Goal: Use online tool/utility: Utilize a website feature to perform a specific function

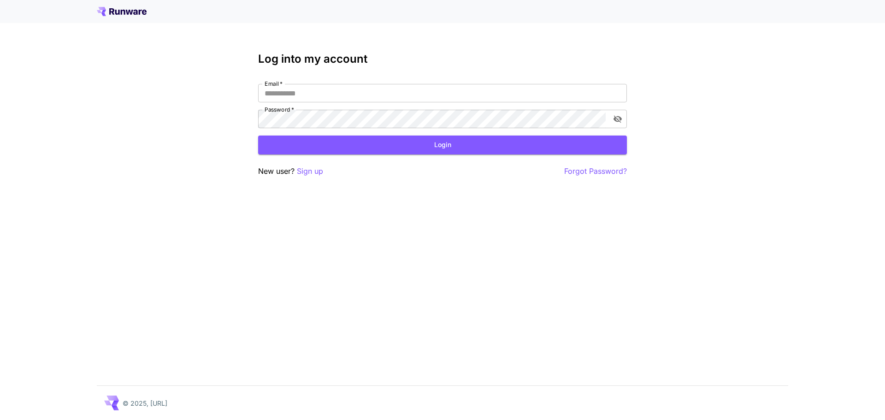
type input "**********"
click at [440, 148] on button "Login" at bounding box center [442, 145] width 369 height 19
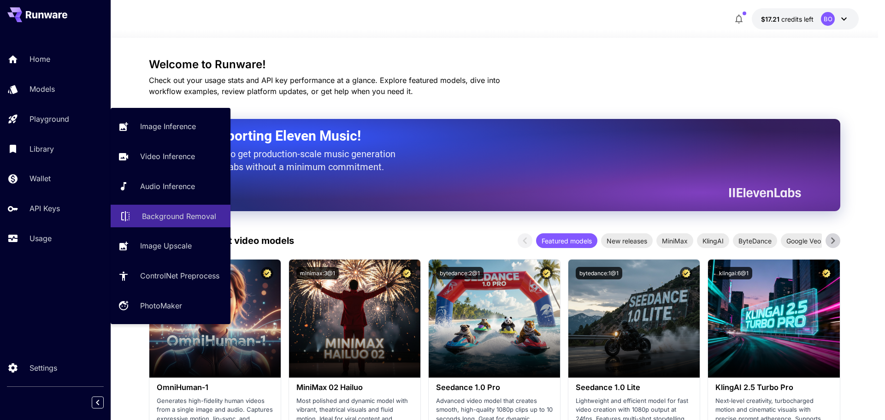
click at [177, 214] on p "Background Removal" at bounding box center [179, 216] width 74 height 11
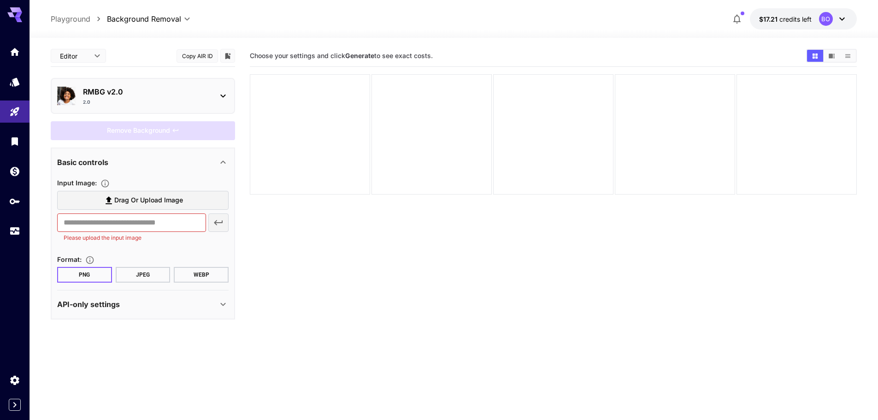
click at [137, 203] on span "Drag or upload image" at bounding box center [148, 201] width 69 height 12
click at [0, 0] on input "Drag or upload image" at bounding box center [0, 0] width 0 height 0
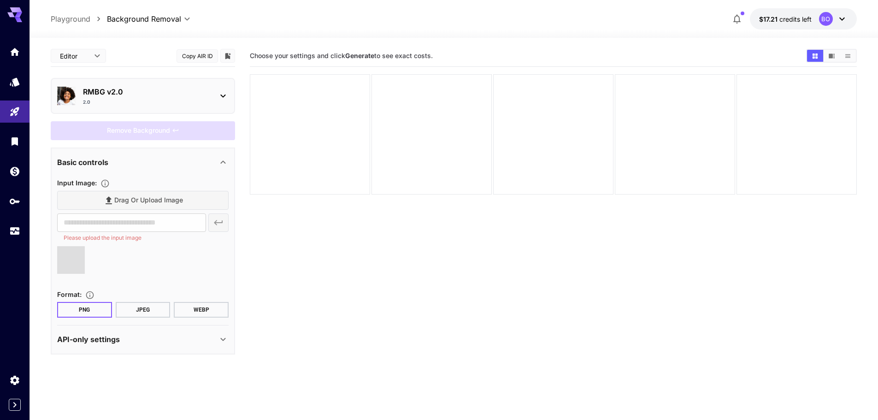
type input "**********"
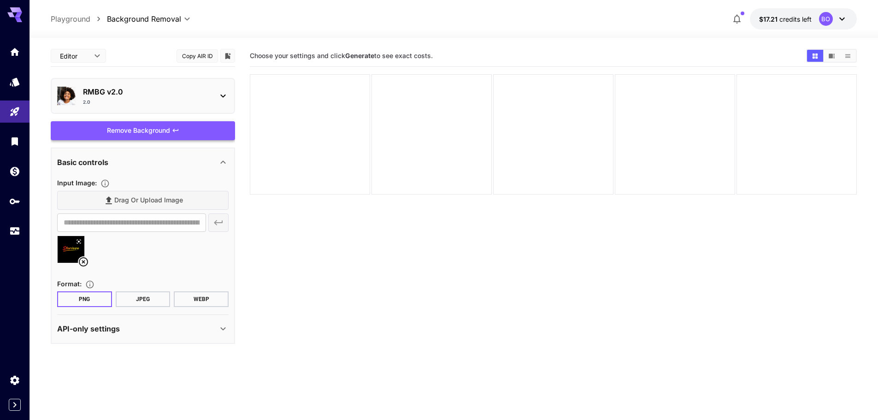
click at [139, 132] on div "Remove Background" at bounding box center [143, 130] width 184 height 19
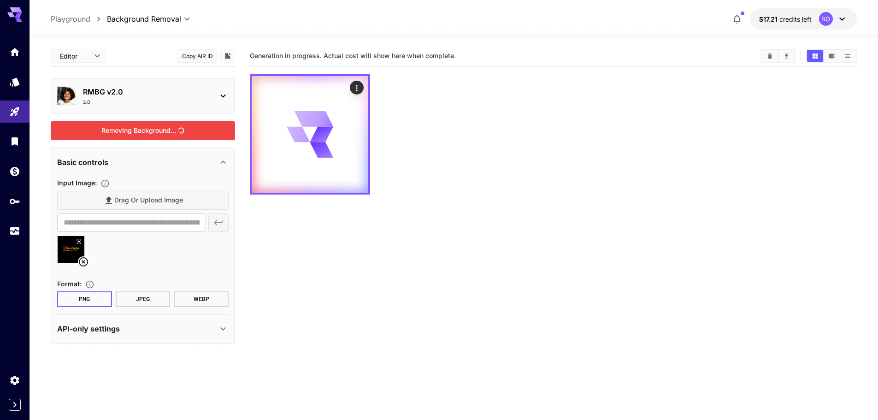
click at [220, 95] on icon at bounding box center [223, 95] width 11 height 11
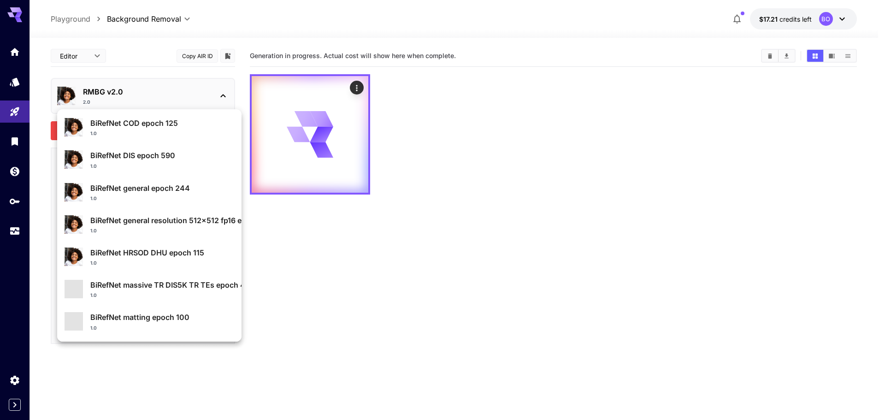
scroll to position [99, 0]
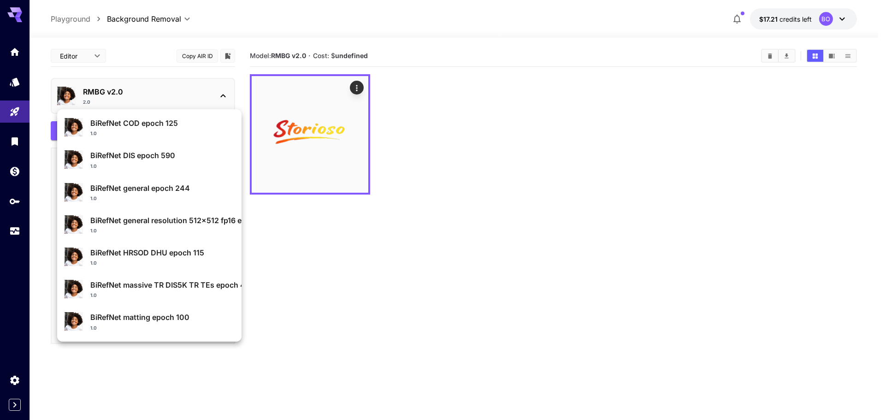
click at [337, 133] on div at bounding box center [442, 210] width 885 height 420
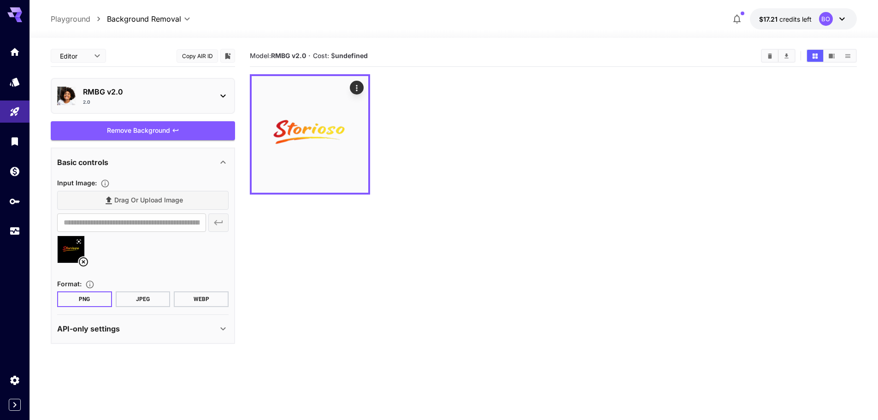
click at [205, 94] on p "RMBG v2.0" at bounding box center [146, 91] width 127 height 11
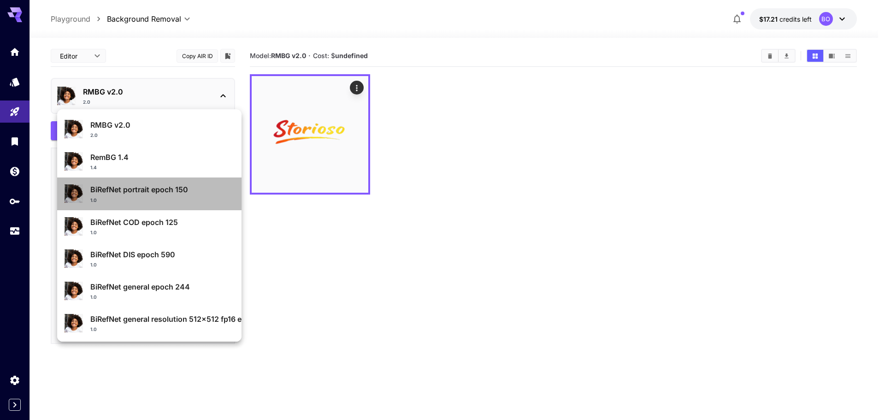
click at [158, 186] on p "BiRefNet portrait epoch 150" at bounding box center [162, 189] width 144 height 11
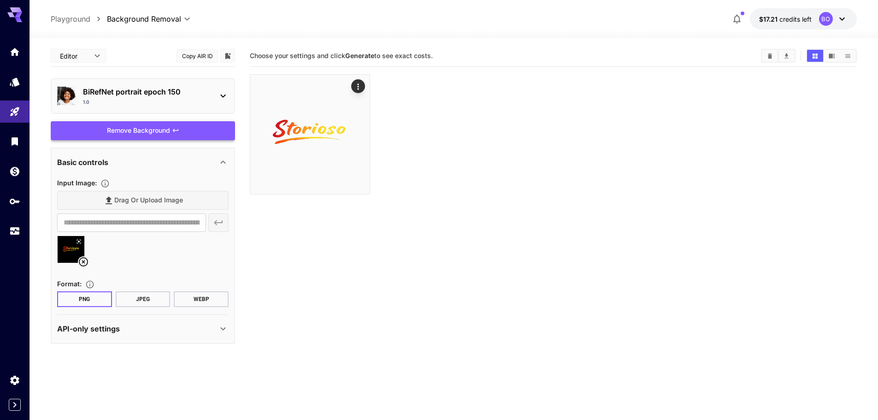
click at [131, 131] on div "Remove Background" at bounding box center [143, 130] width 184 height 19
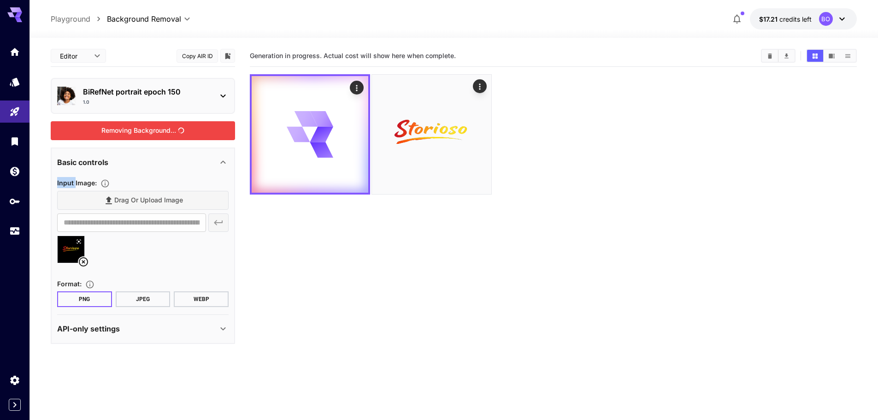
click at [131, 131] on div "Removing Background..." at bounding box center [143, 130] width 184 height 19
click at [219, 97] on icon at bounding box center [223, 95] width 11 height 11
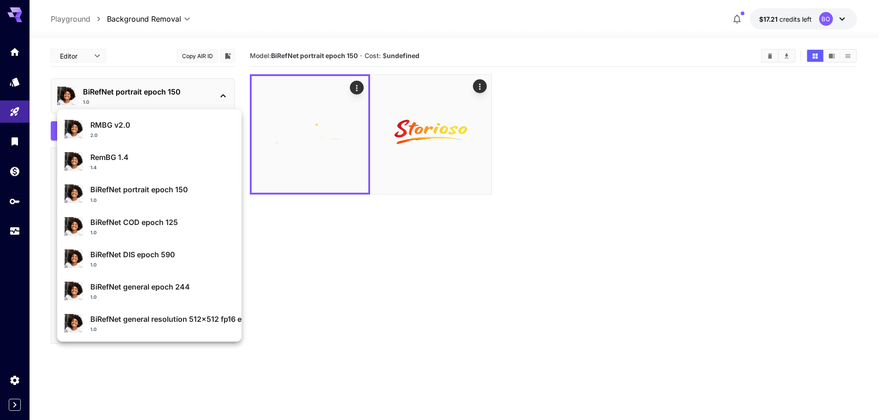
click at [158, 256] on p "BiRefNet DIS epoch 590" at bounding box center [162, 254] width 144 height 11
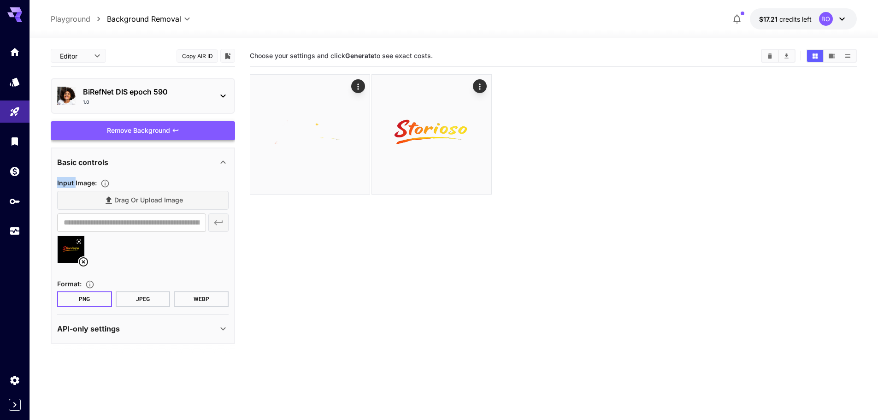
click at [150, 131] on div "Remove Background" at bounding box center [143, 130] width 184 height 19
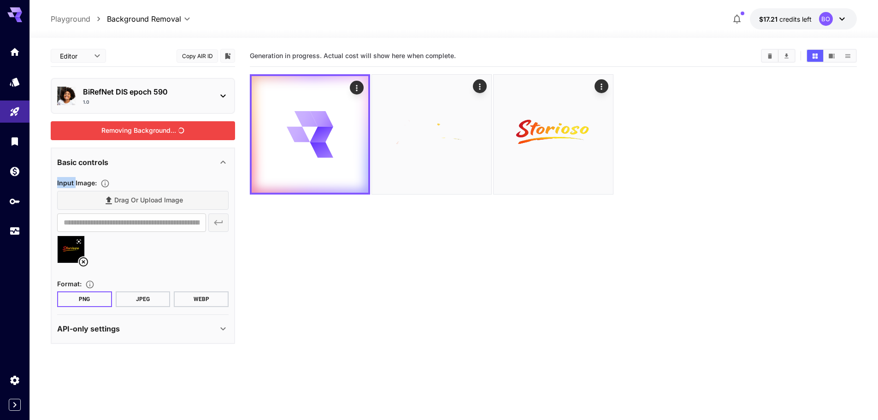
click at [222, 90] on icon at bounding box center [223, 95] width 11 height 11
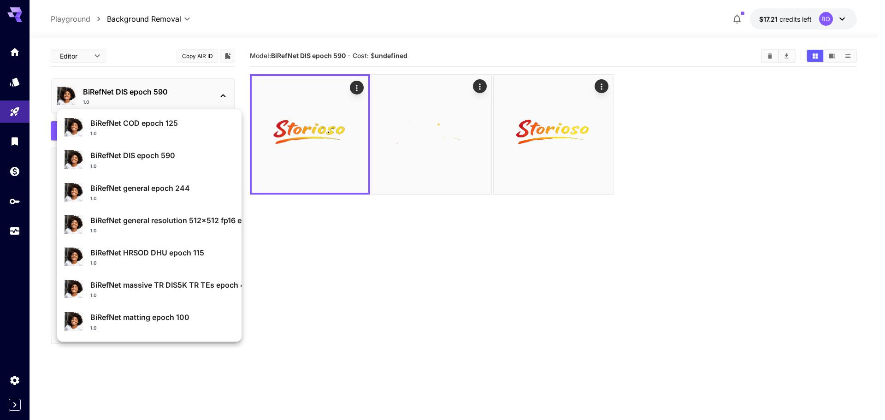
click at [166, 315] on p "BiRefNet matting epoch 100" at bounding box center [162, 317] width 144 height 11
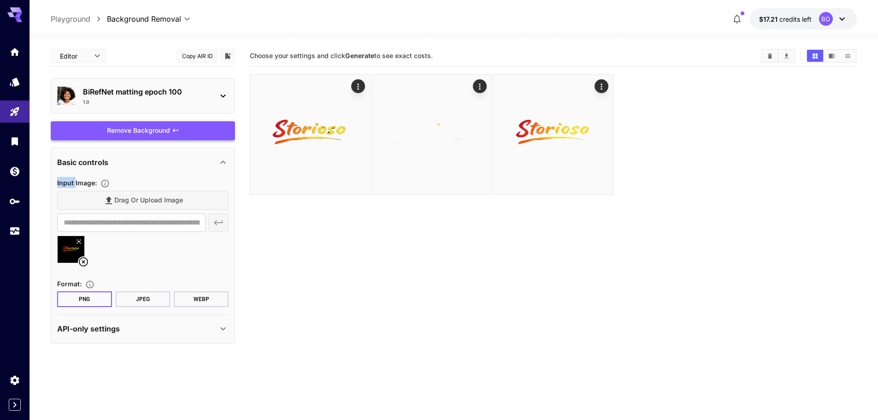
click at [129, 130] on div "Remove Background" at bounding box center [143, 130] width 184 height 19
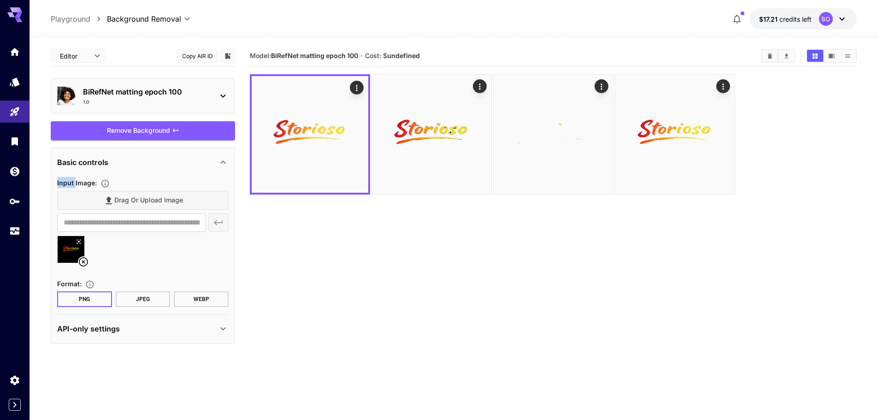
click at [80, 260] on icon at bounding box center [83, 261] width 11 height 11
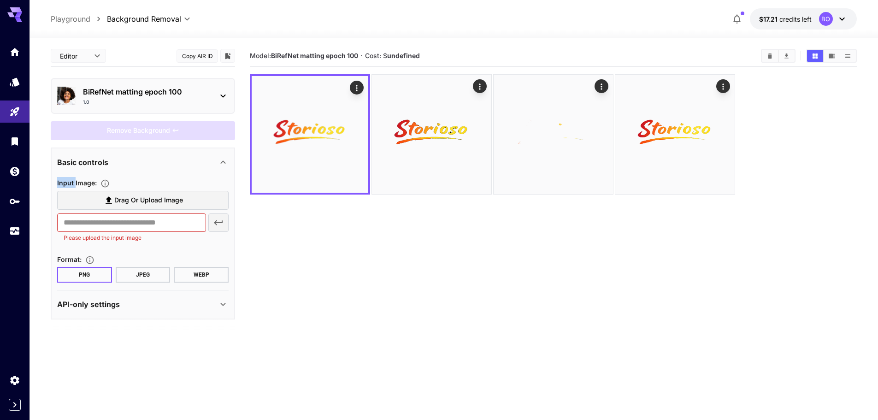
click at [100, 203] on label "Drag or upload image" at bounding box center [142, 200] width 171 height 19
click at [0, 0] on input "Drag or upload image" at bounding box center [0, 0] width 0 height 0
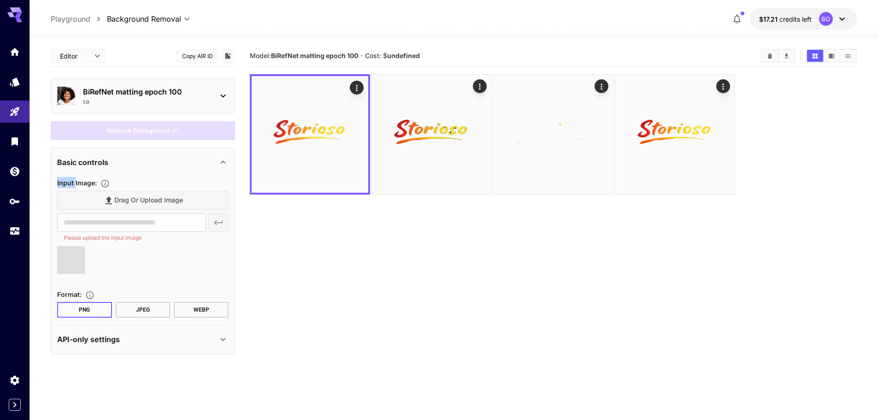
type input "**********"
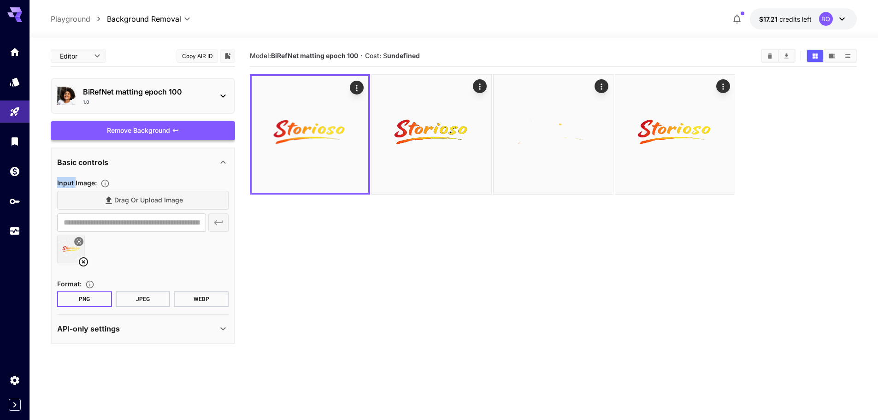
click at [125, 131] on div "Remove Background" at bounding box center [143, 130] width 184 height 19
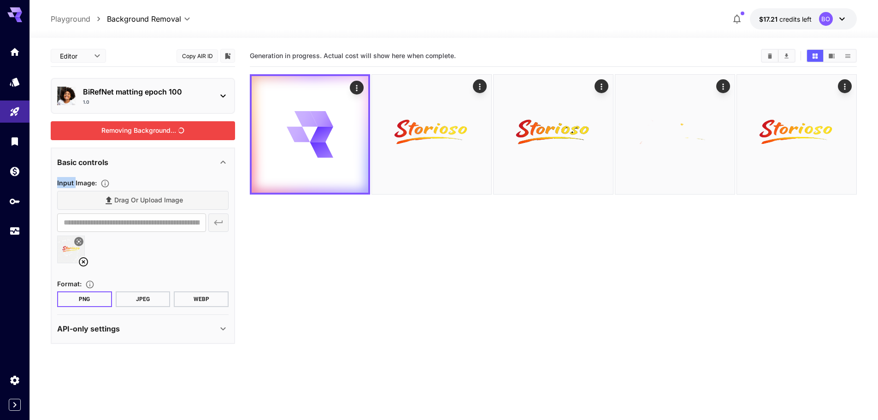
click at [221, 101] on icon at bounding box center [223, 95] width 11 height 11
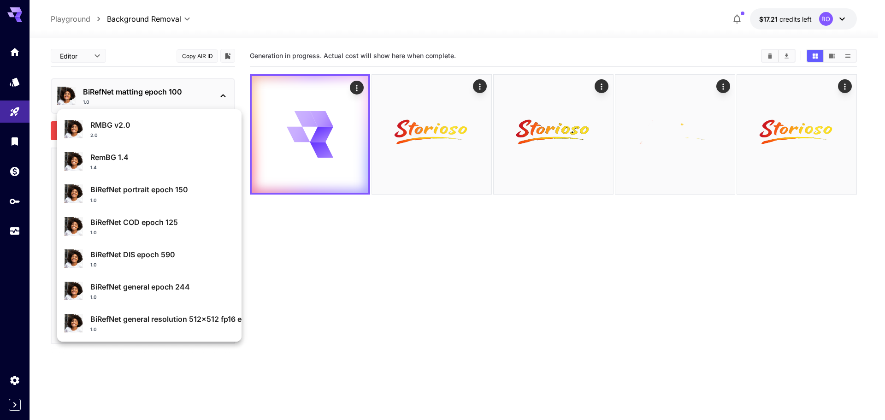
click at [134, 124] on p "RMBG v2.0" at bounding box center [162, 124] width 144 height 11
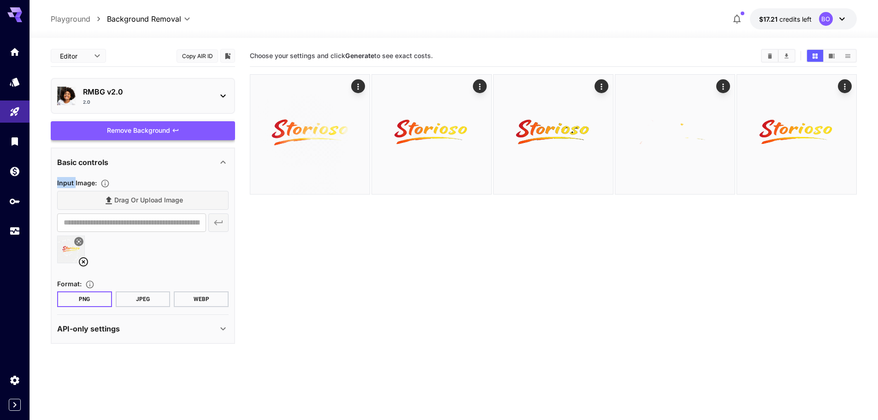
click at [160, 130] on div "Remove Background" at bounding box center [143, 130] width 184 height 19
